Goal: Information Seeking & Learning: Learn about a topic

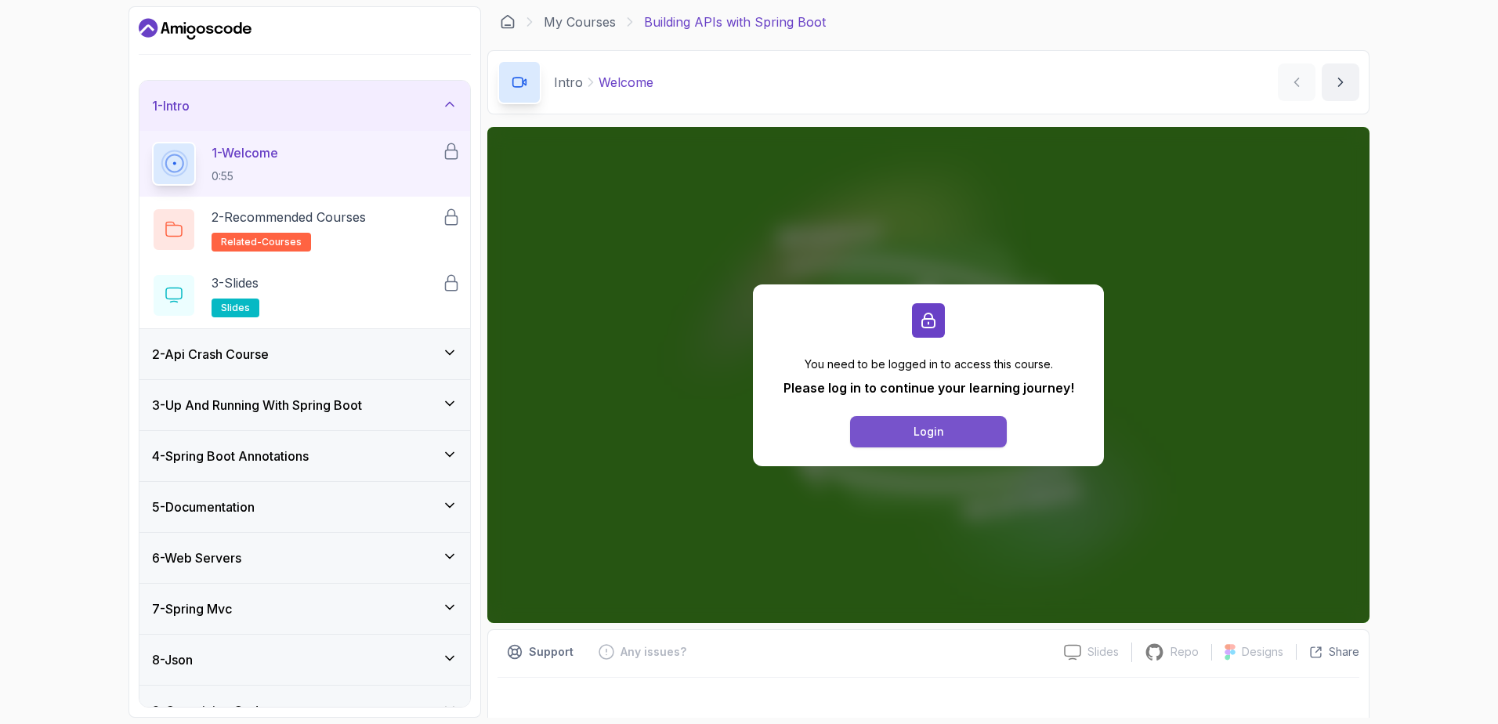
click at [922, 432] on div "Login" at bounding box center [929, 432] width 31 height 16
click at [903, 432] on button "Login" at bounding box center [928, 431] width 157 height 31
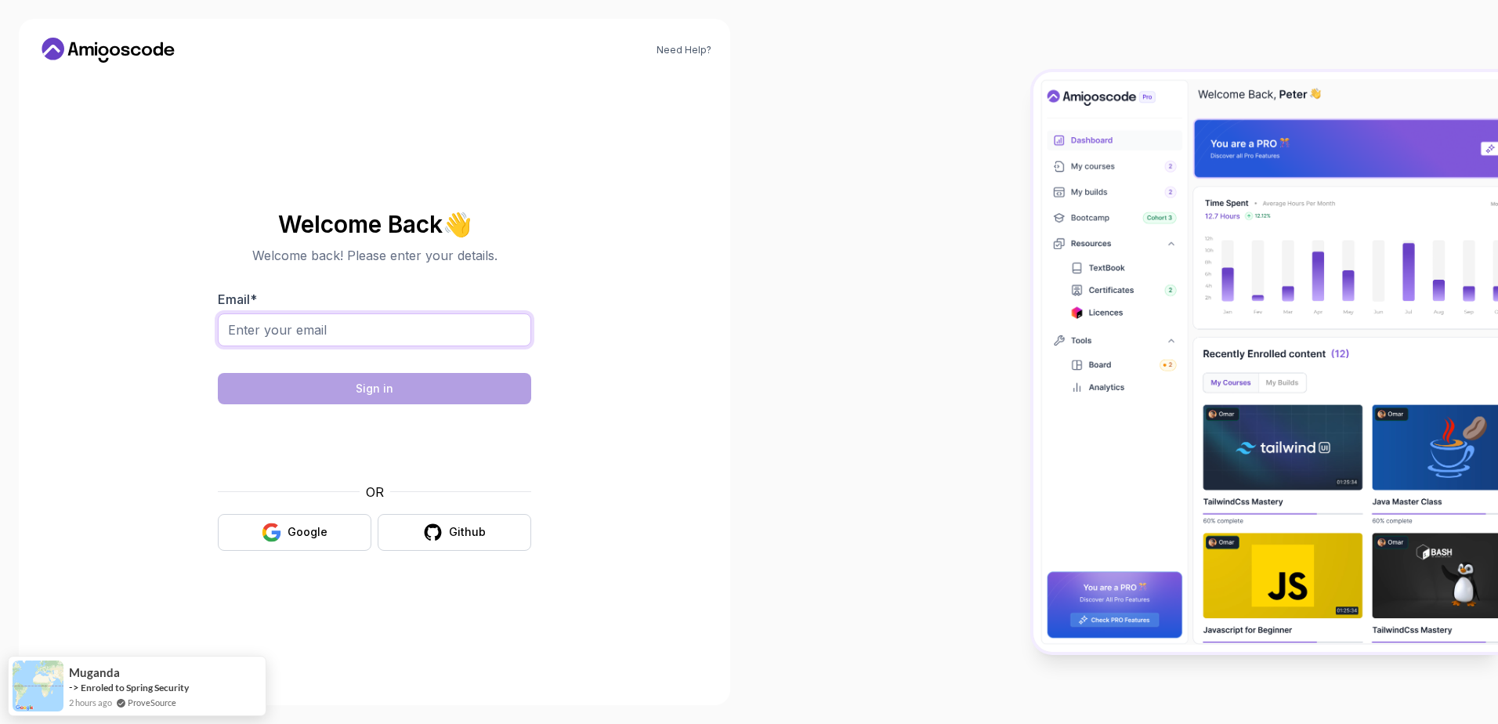
click at [317, 333] on input "Email *" at bounding box center [374, 329] width 313 height 33
type input "abjigbinlola@gmail.com"
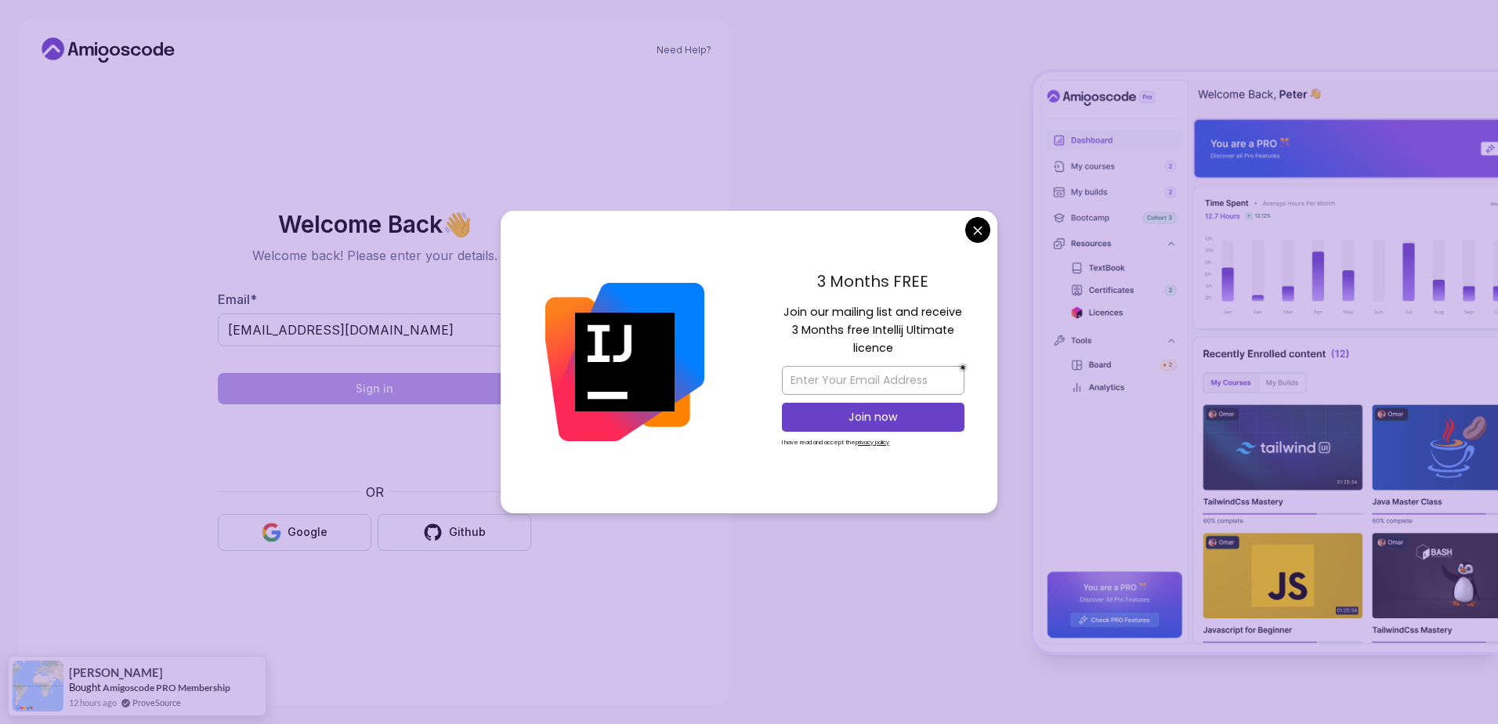
click at [980, 231] on body "Need Help? Welcome Back 👋 Welcome back! Please enter your details. Email * abji…" at bounding box center [749, 362] width 1498 height 724
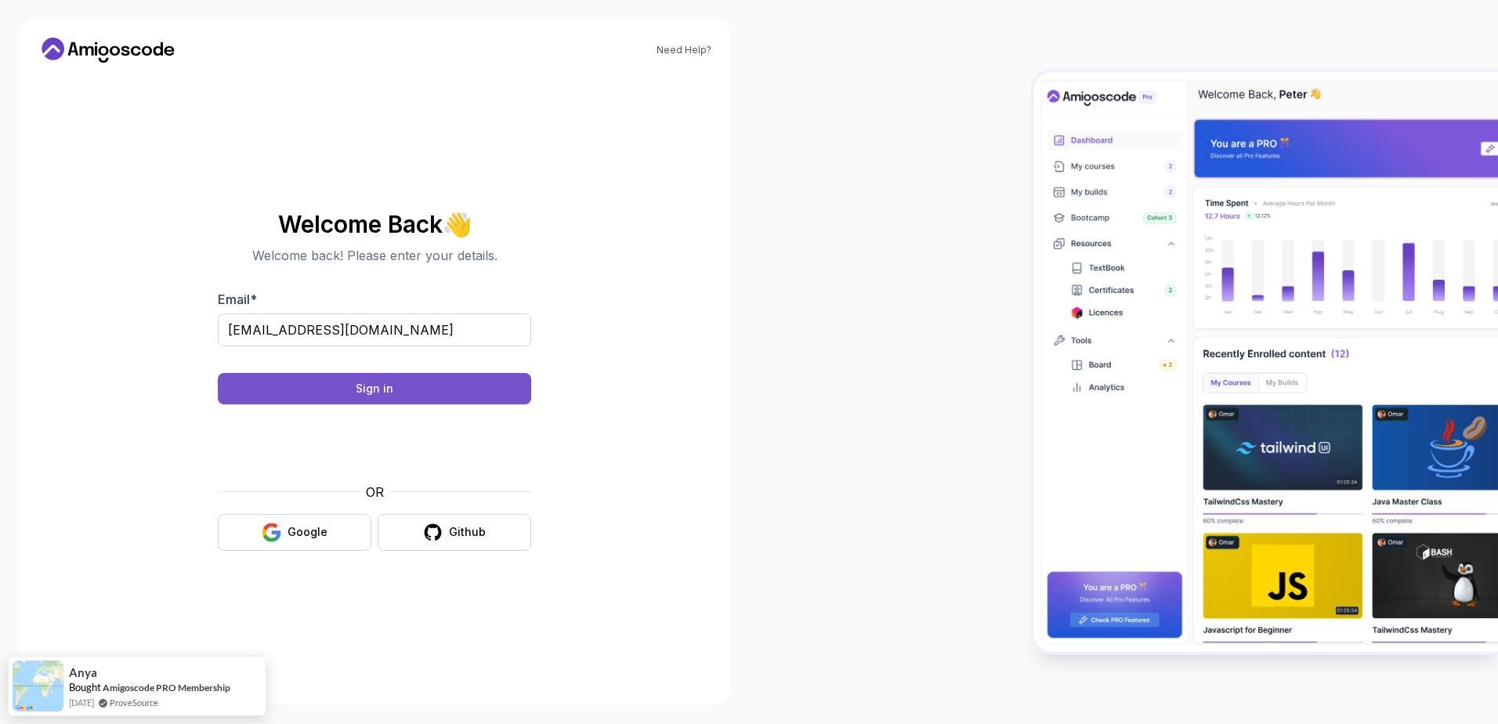
click at [362, 389] on div "Sign in" at bounding box center [375, 389] width 38 height 16
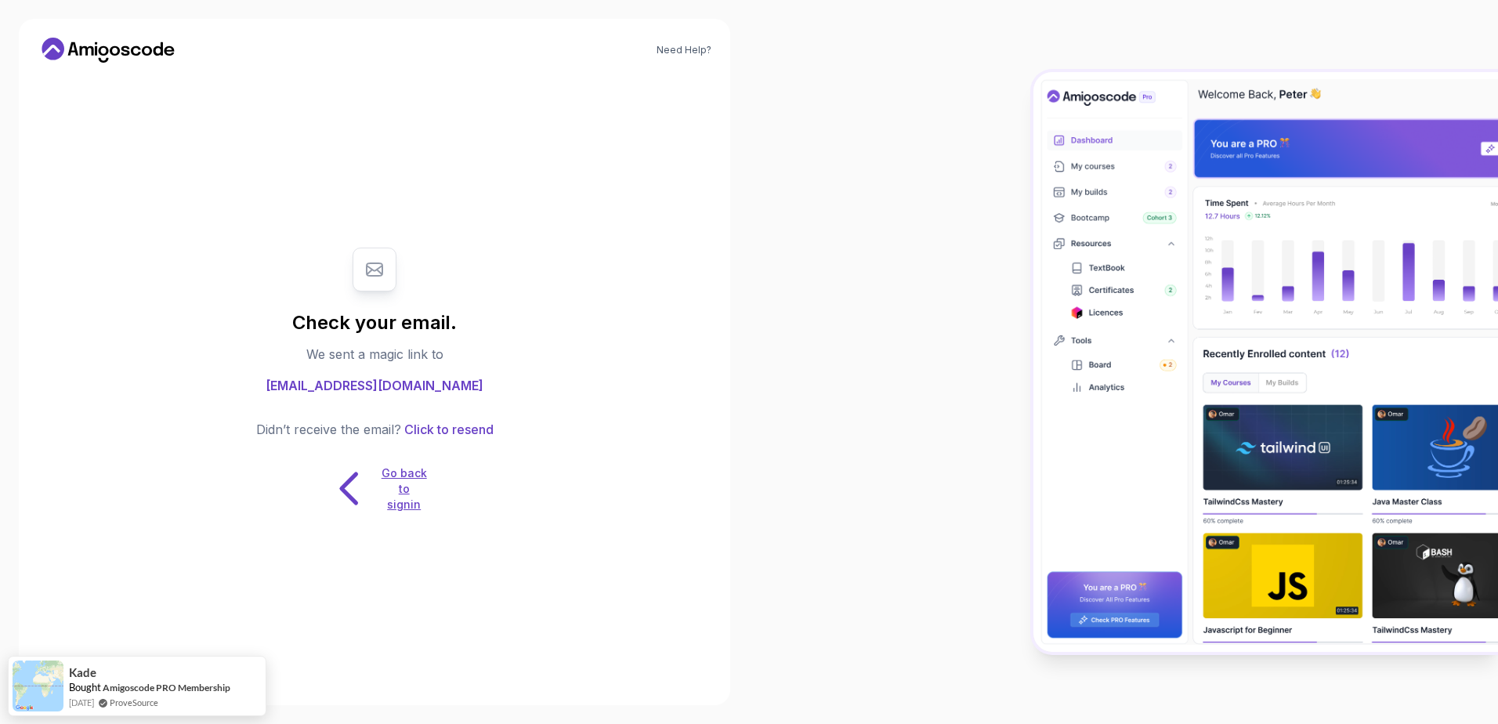
click at [352, 491] on icon at bounding box center [349, 488] width 49 height 49
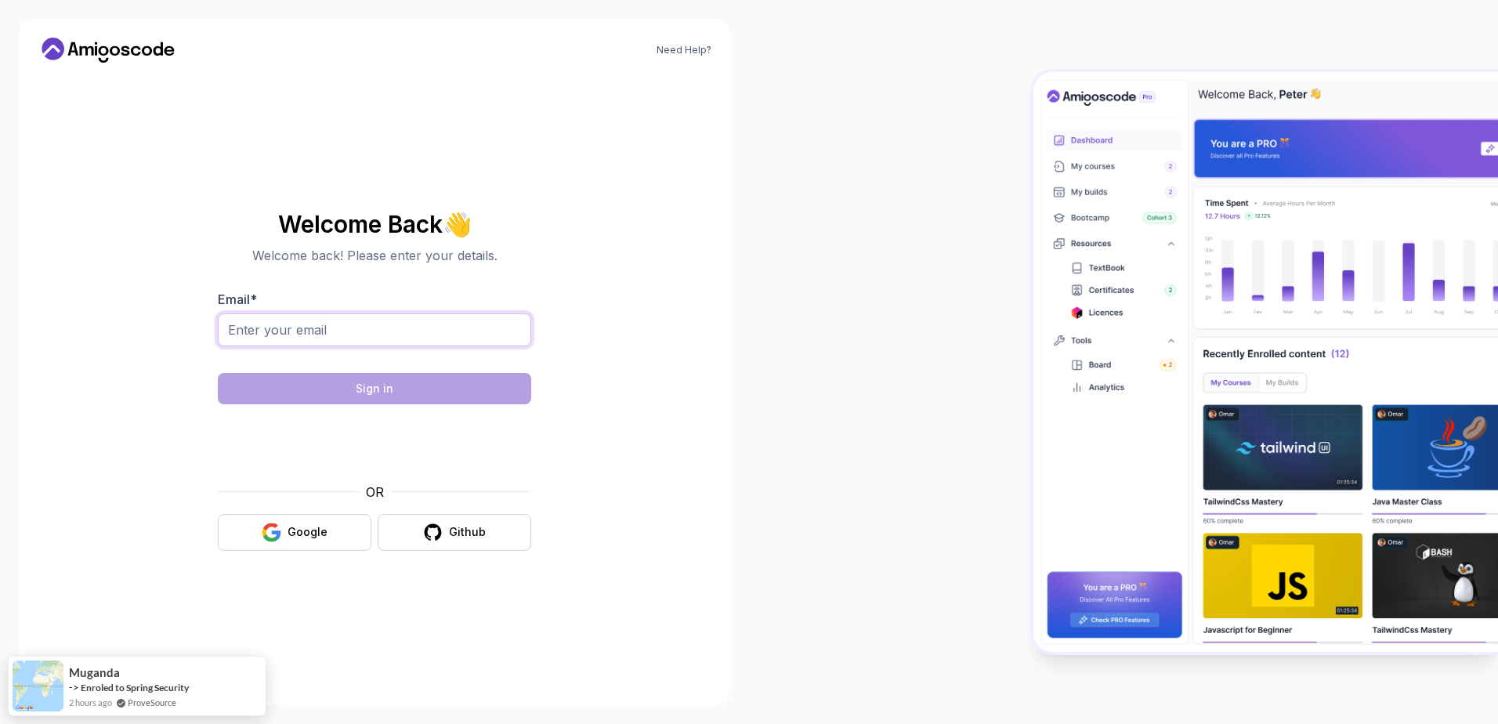
click at [334, 324] on input "Email *" at bounding box center [374, 329] width 313 height 33
type input "abjigbinlola@gmail.com"
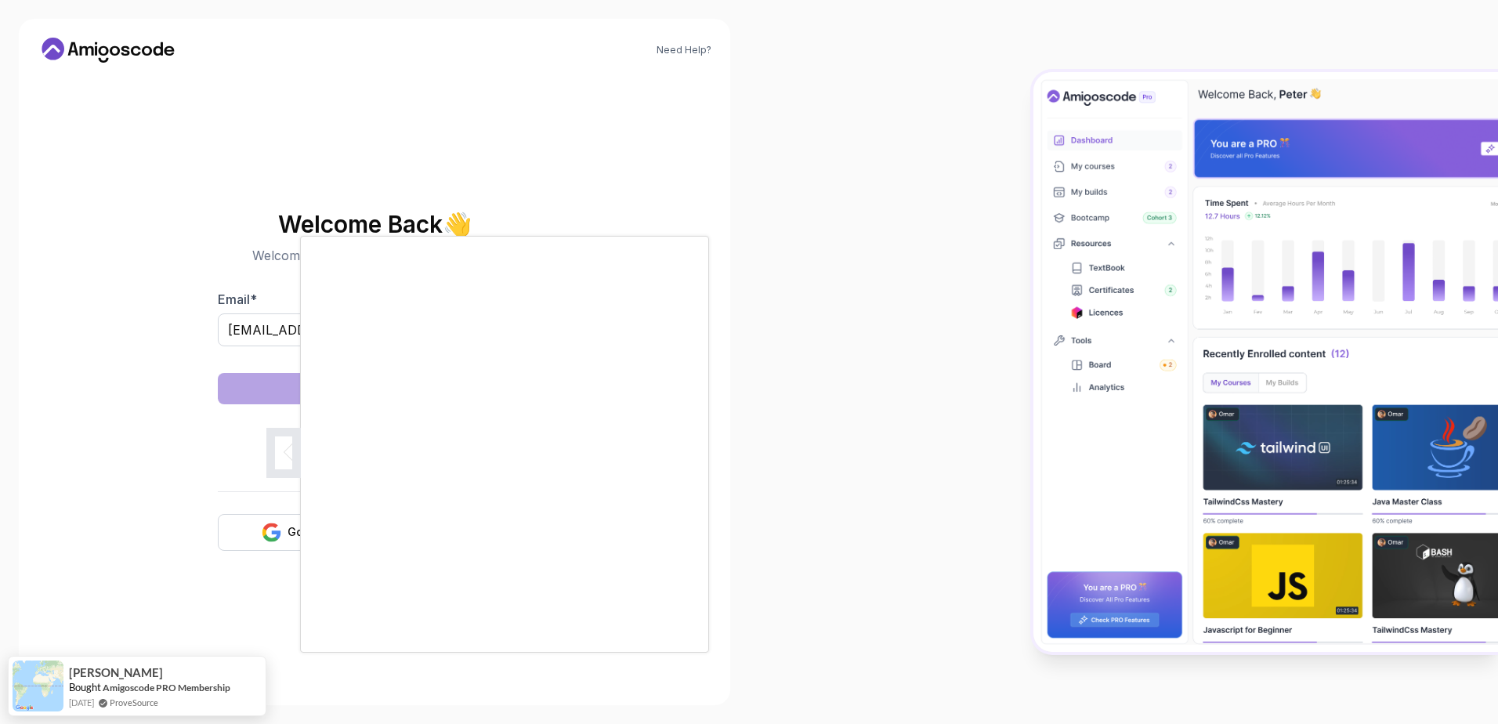
click at [975, 230] on body "Need Help? Welcome Back 👋 Welcome back! Please enter your details. Email * abji…" at bounding box center [749, 362] width 1498 height 724
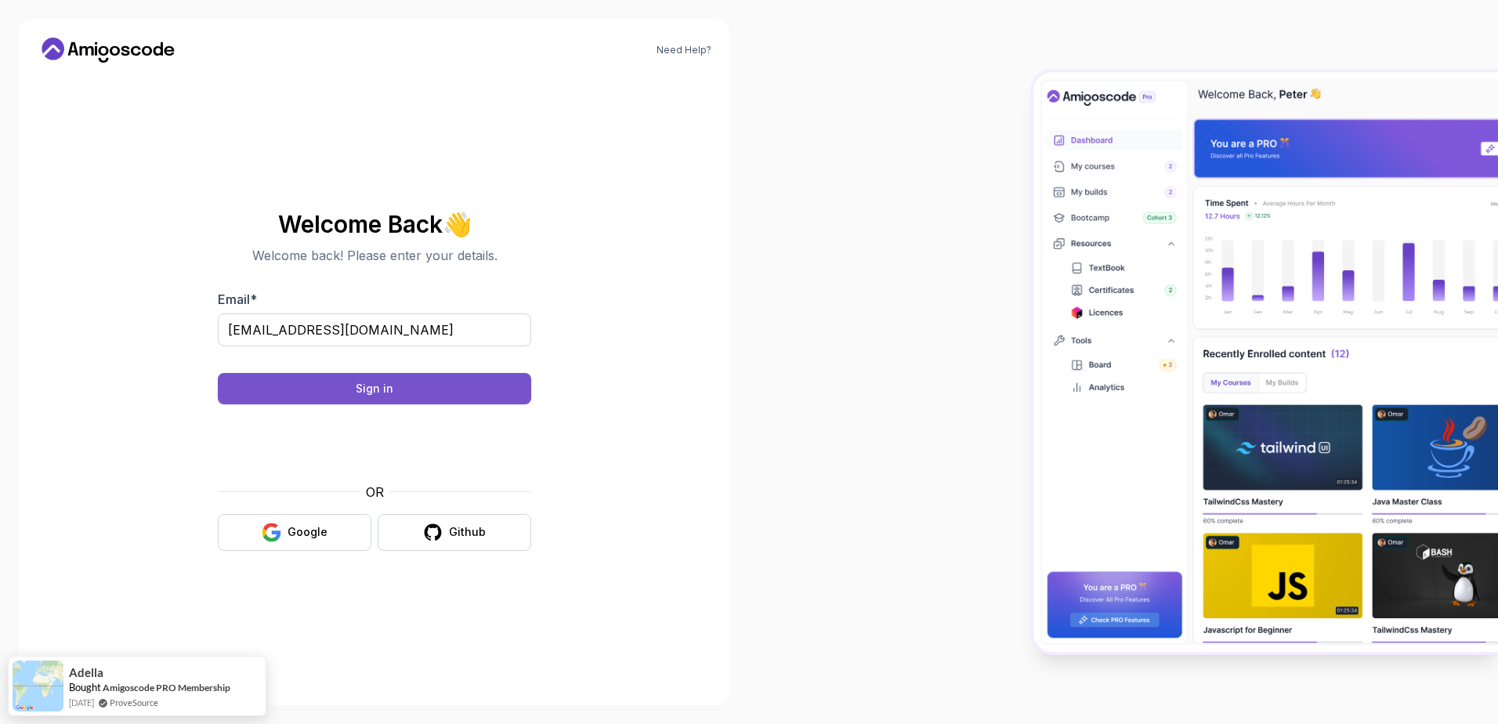
click at [447, 387] on button "Sign in" at bounding box center [374, 388] width 313 height 31
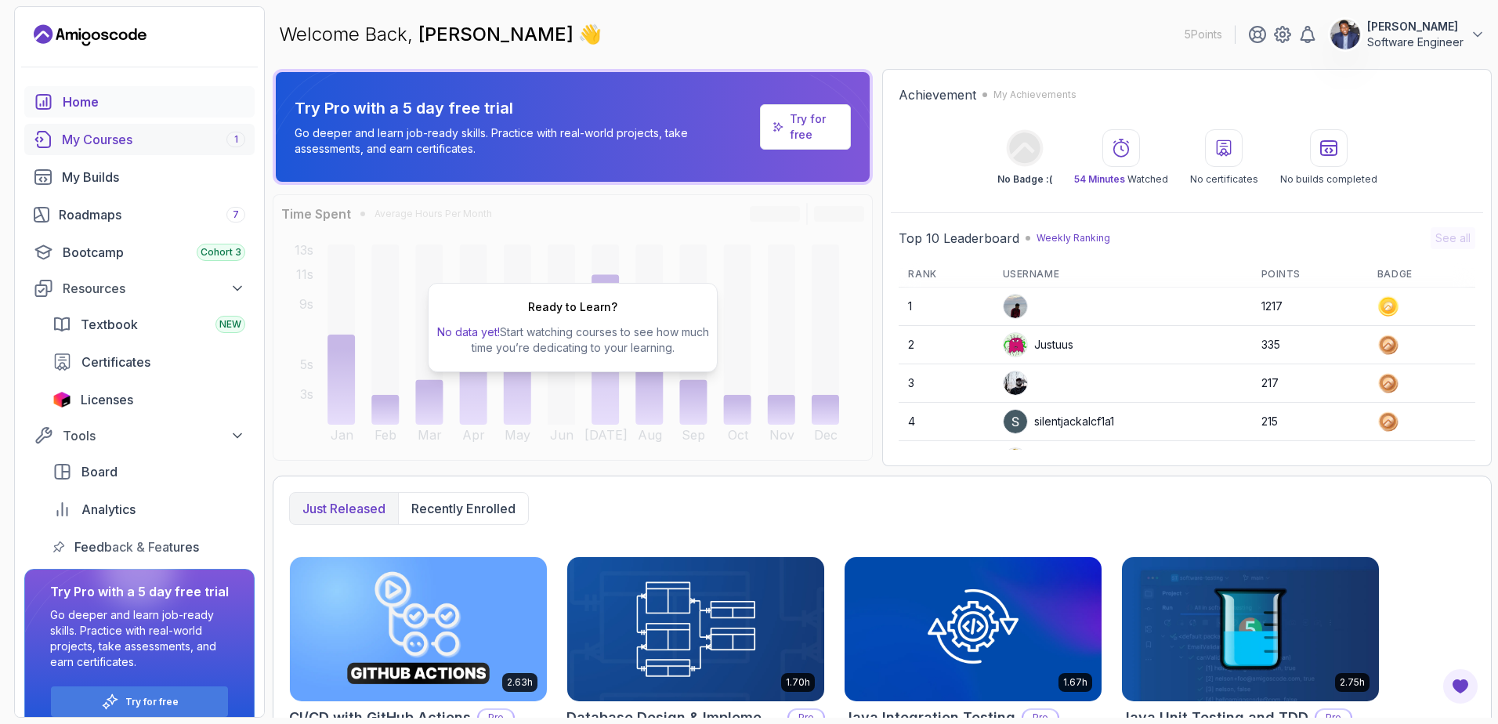
click at [102, 141] on div "My Courses 1" at bounding box center [153, 139] width 183 height 19
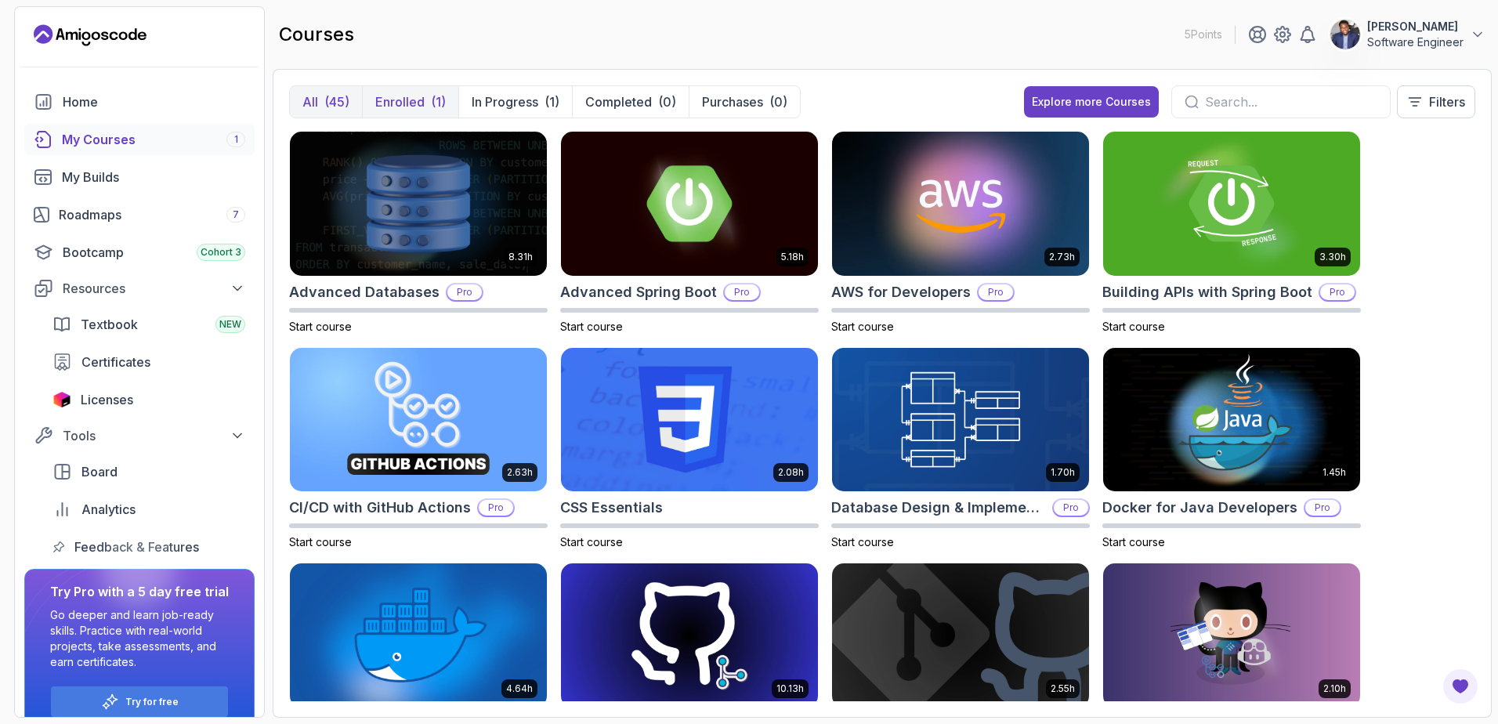
click at [402, 101] on p "Enrolled" at bounding box center [399, 101] width 49 height 19
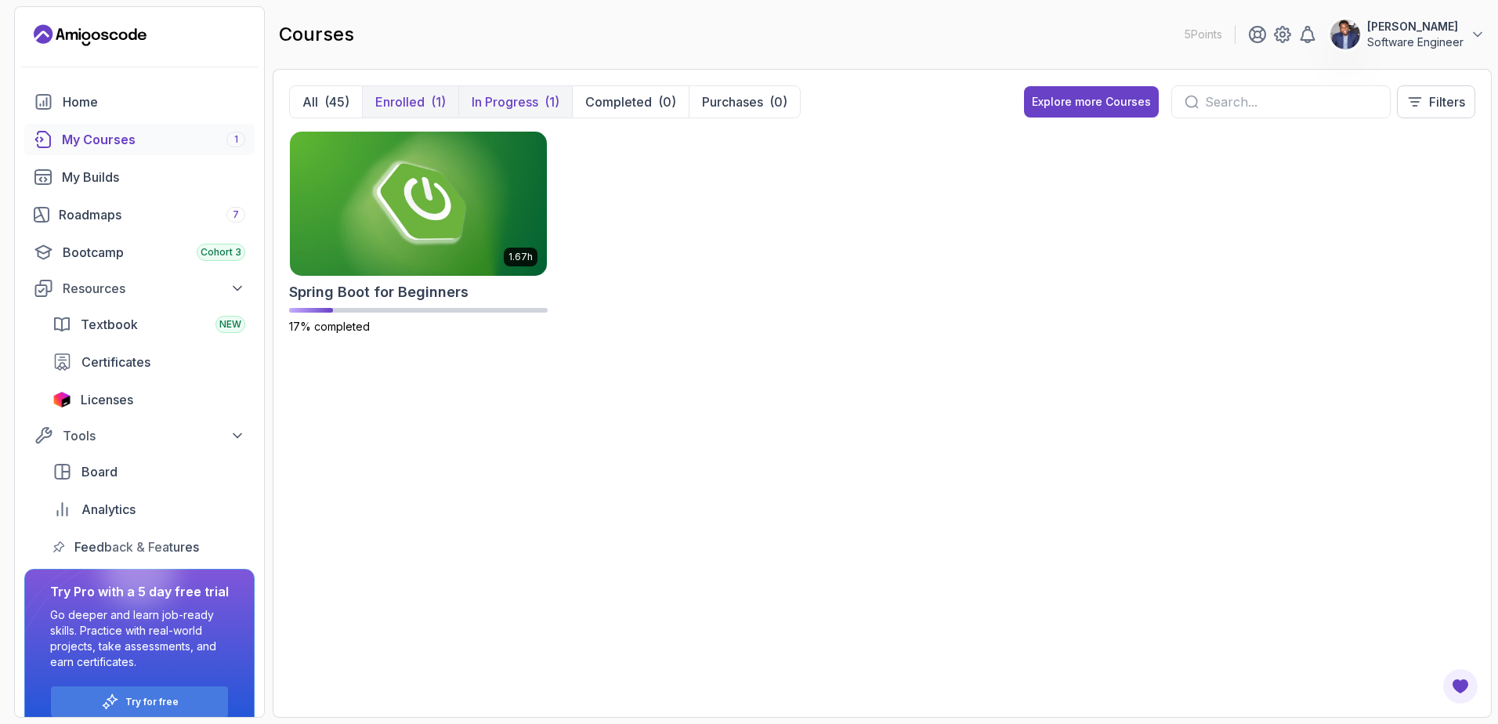
click at [511, 99] on p "In Progress" at bounding box center [505, 101] width 67 height 19
click at [403, 95] on p "Enrolled" at bounding box center [399, 101] width 49 height 19
click at [412, 199] on img at bounding box center [419, 203] width 270 height 151
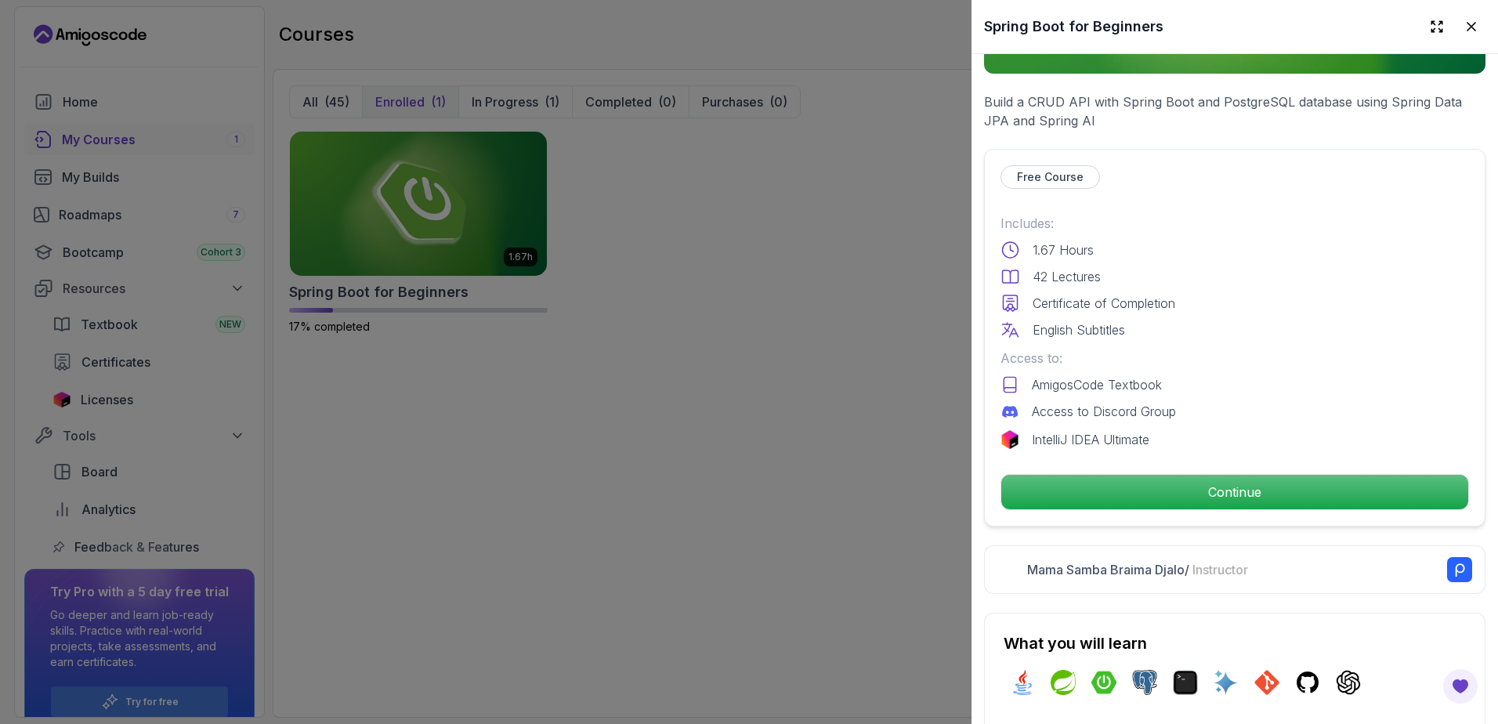
scroll to position [303, 0]
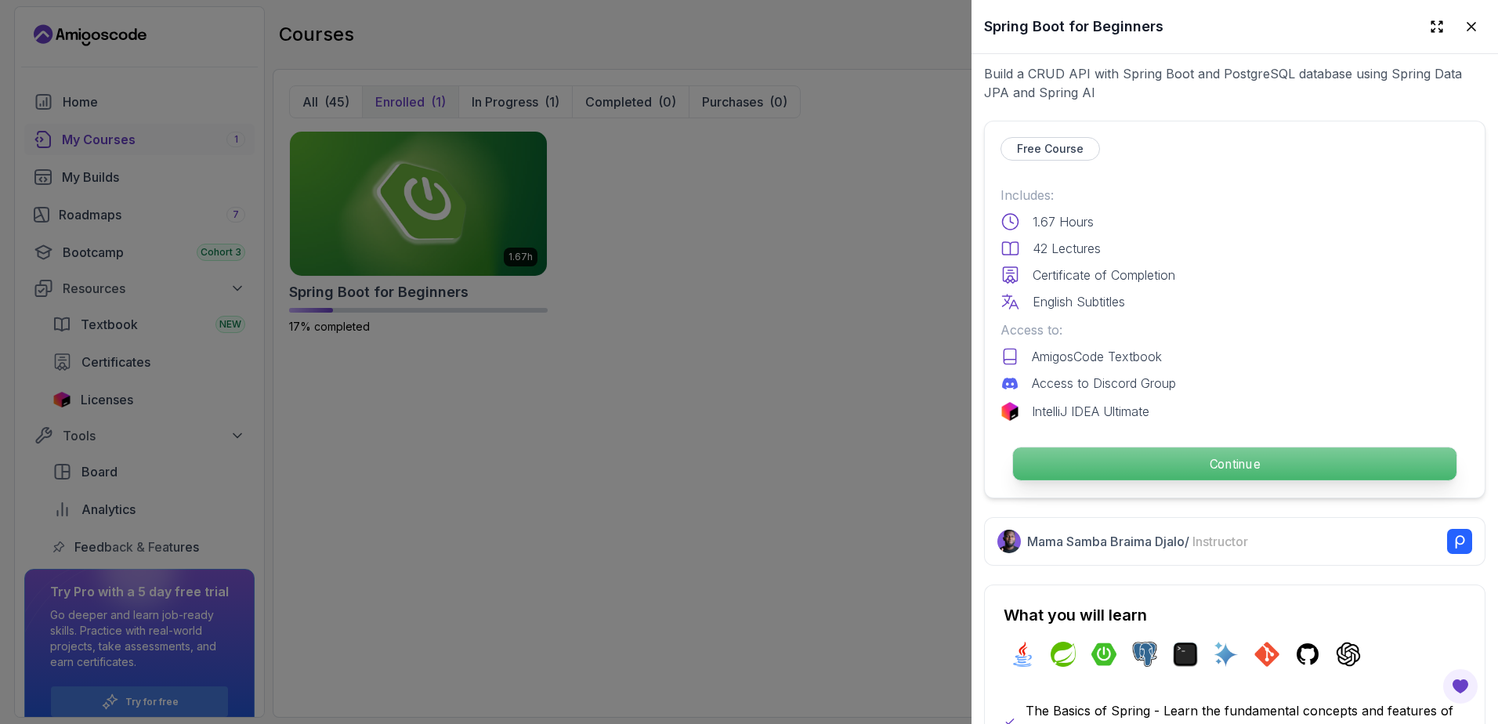
click at [1210, 458] on p "Continue" at bounding box center [1234, 463] width 443 height 33
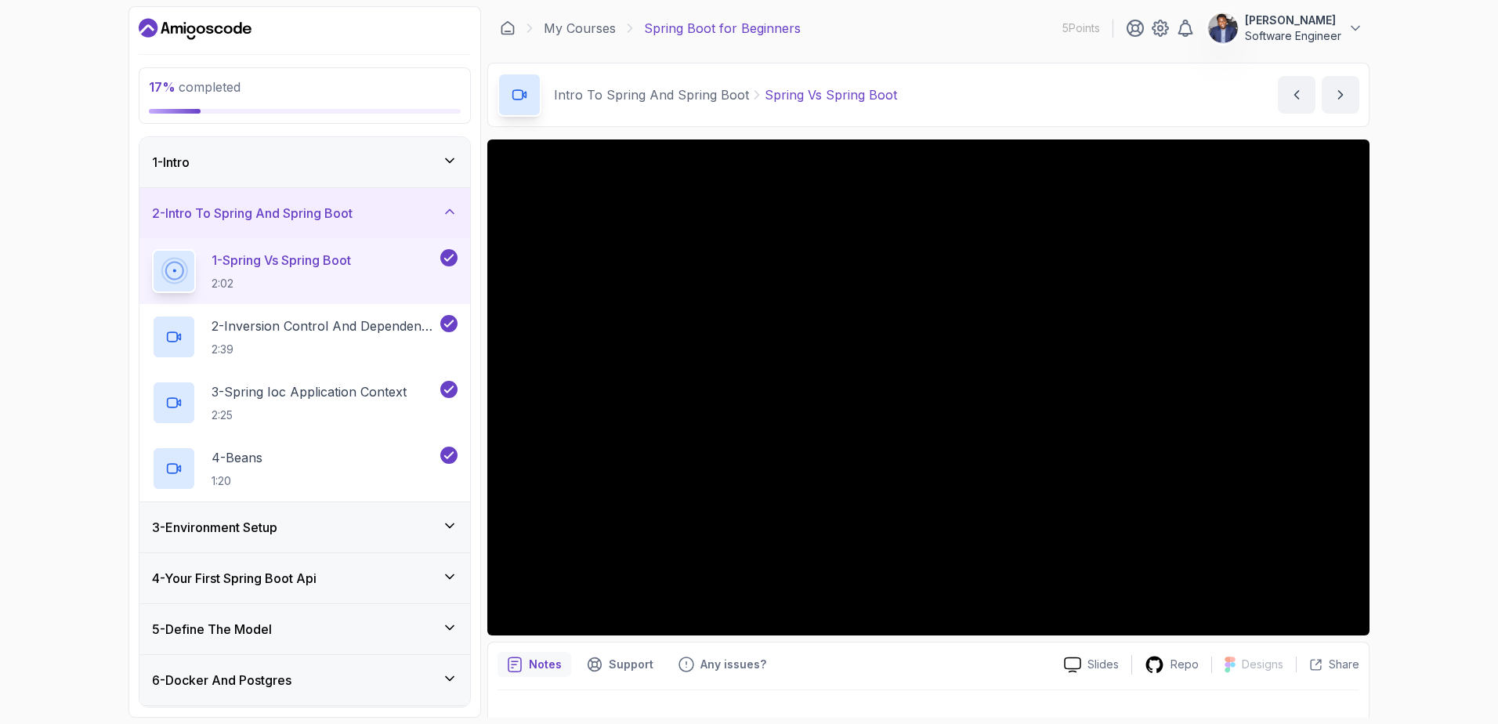
click at [1055, 99] on div "Intro To Spring And Spring Boot Spring Vs Spring Boot Spring Vs Spring Boot by …" at bounding box center [928, 95] width 882 height 64
